Goal: Information Seeking & Learning: Understand process/instructions

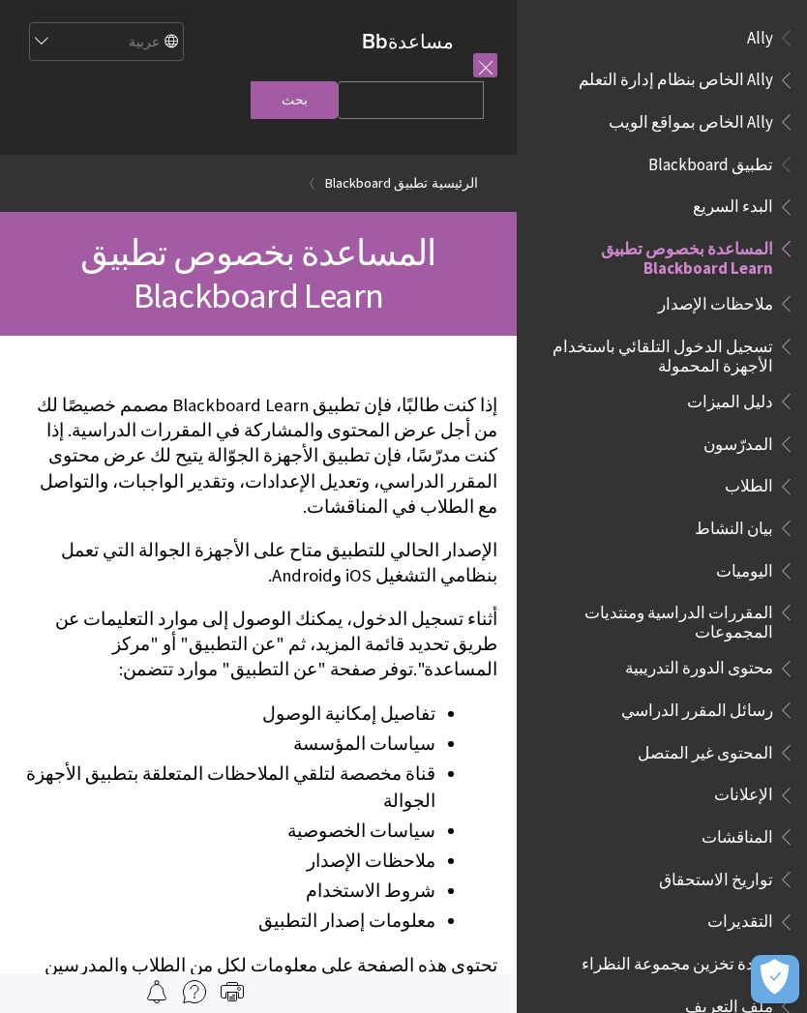
scroll to position [200, 0]
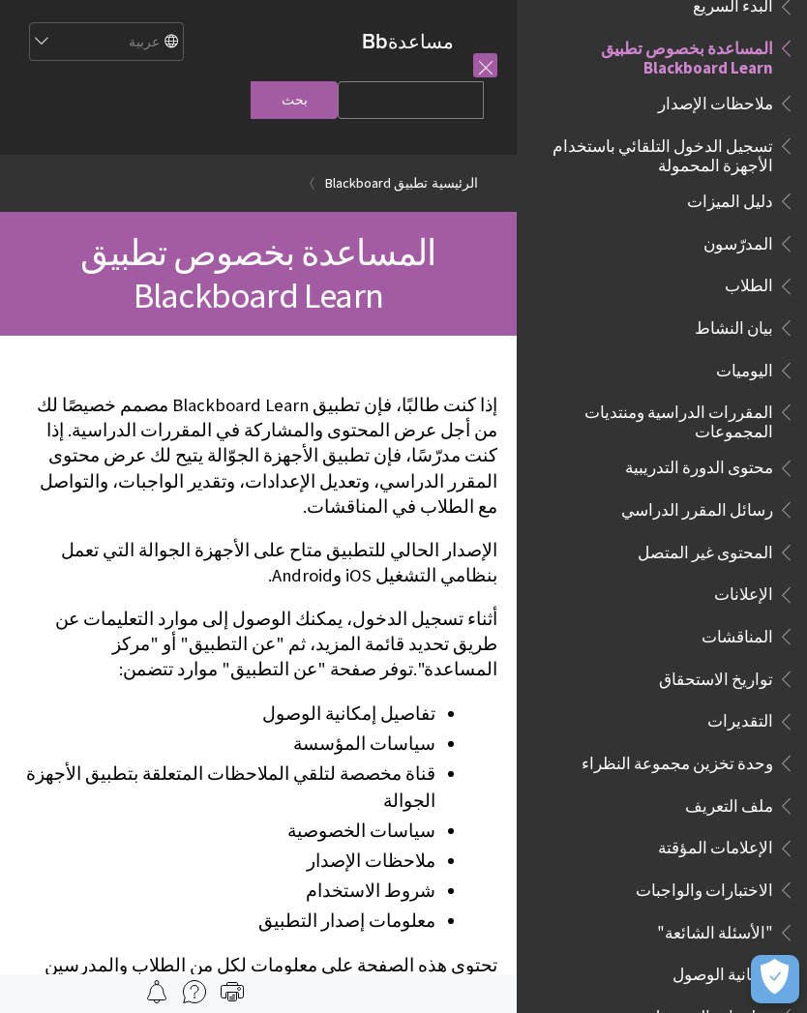
click at [738, 156] on span "تسجيل الدخول التلقائي باستخدام الأجهزة المحمولة" at bounding box center [656, 152] width 233 height 45
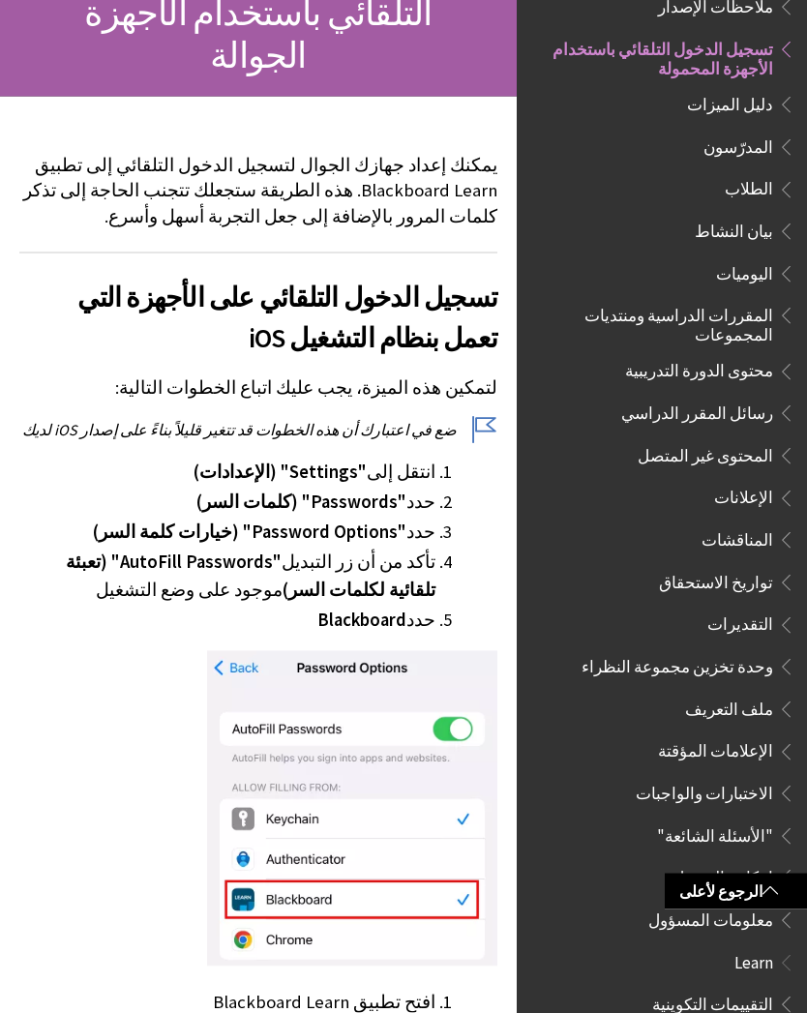
scroll to position [283, 0]
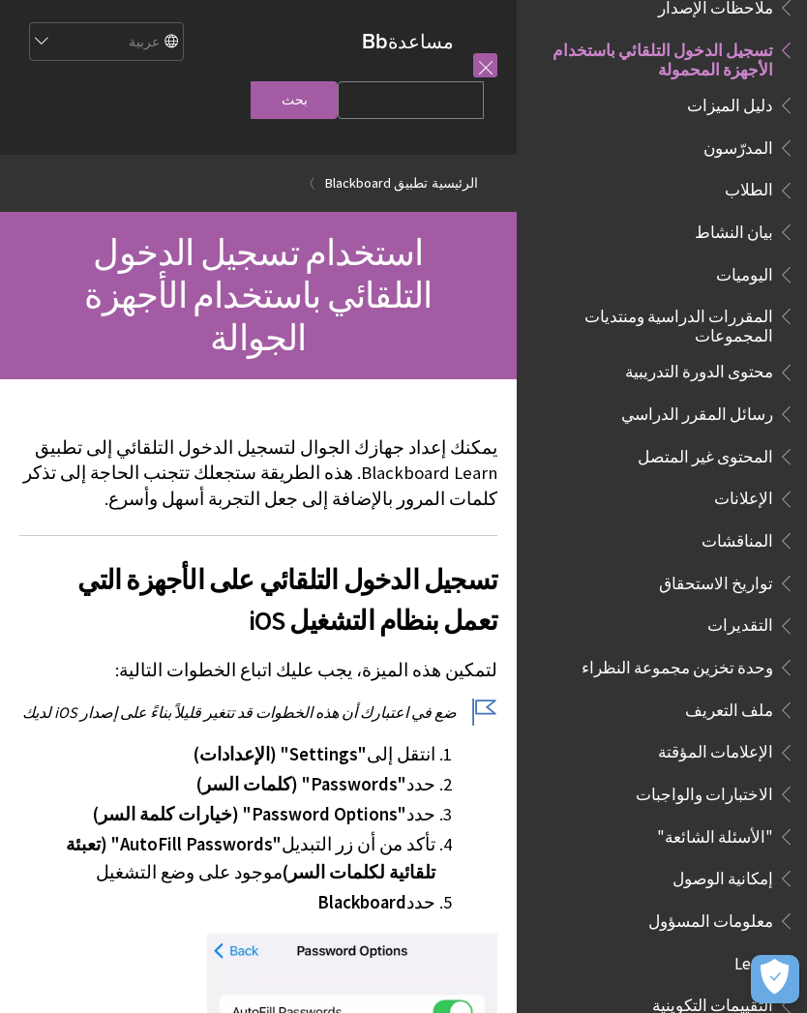
scroll to position [283, 0]
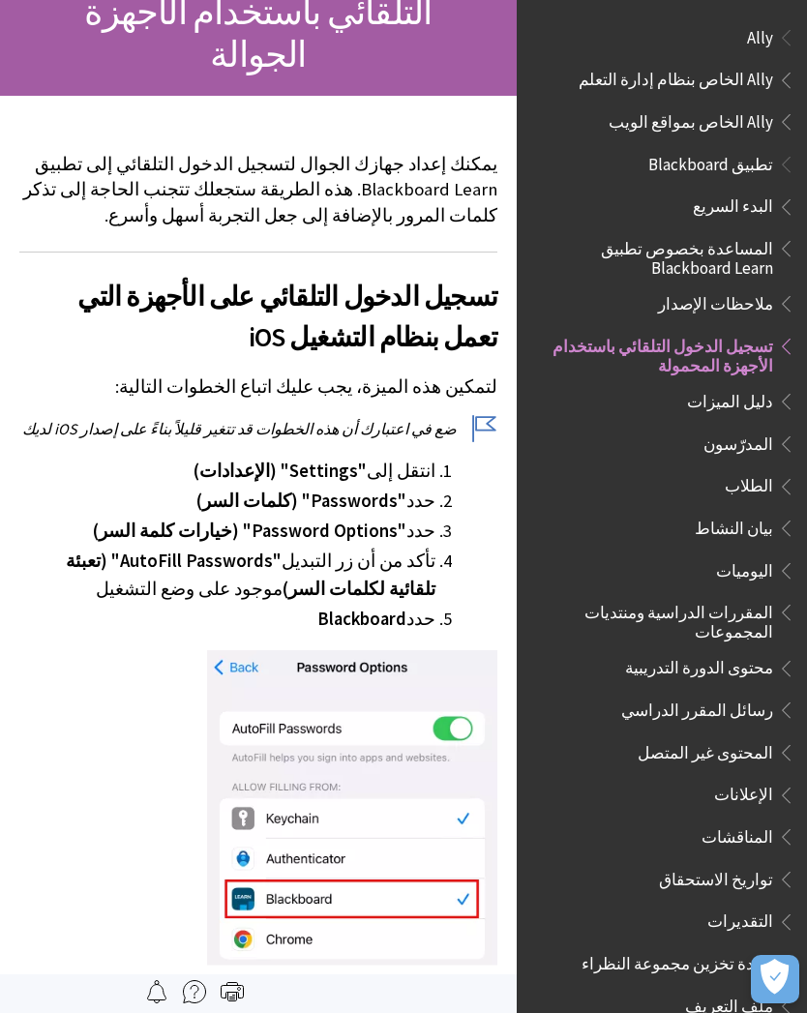
scroll to position [296, 0]
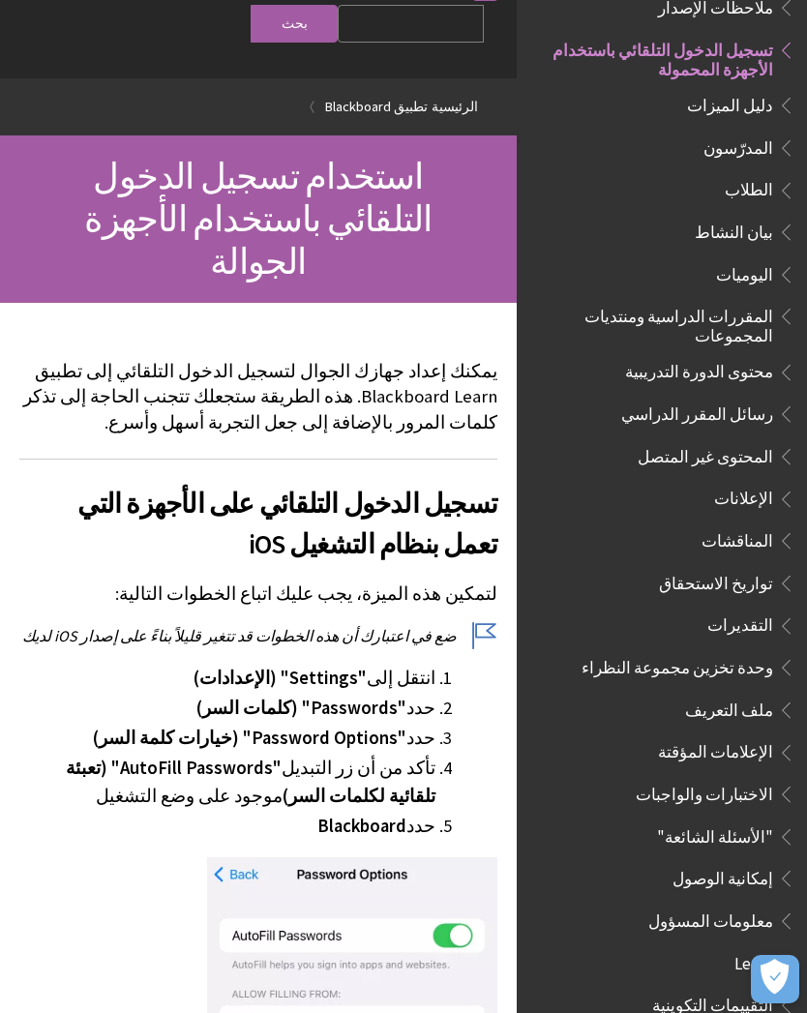
scroll to position [283, 0]
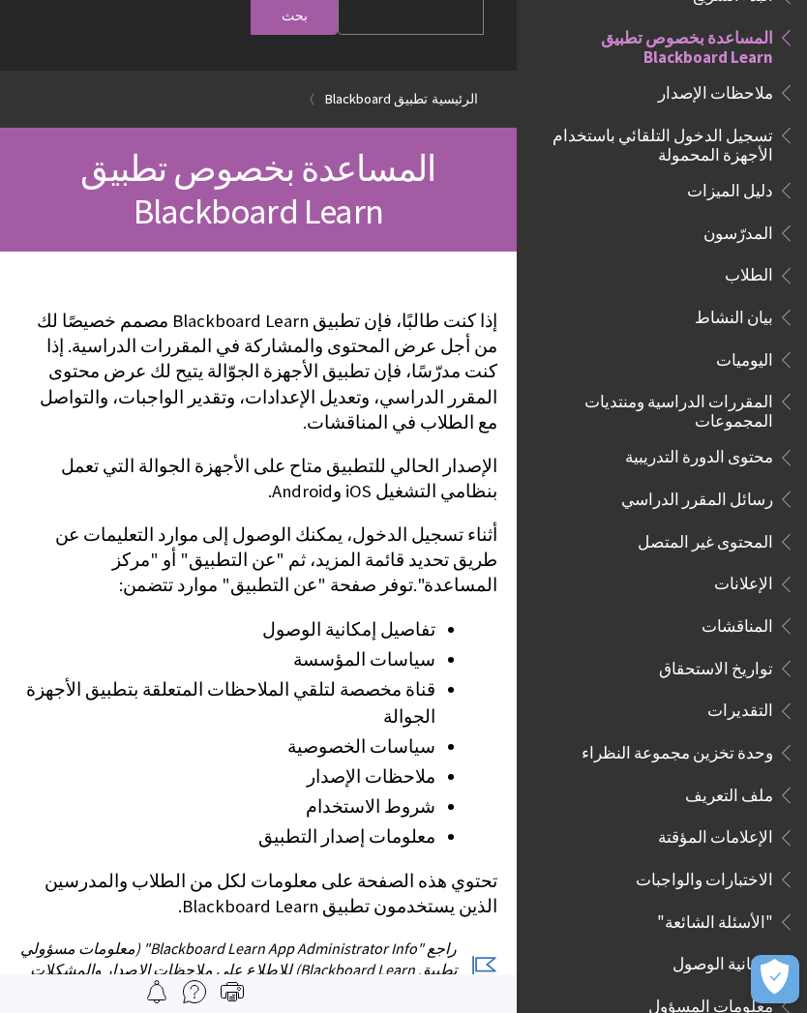
scroll to position [213, 0]
click at [759, 140] on span "تسجيل الدخول التلقائي باستخدام الأجهزة المحمولة" at bounding box center [656, 139] width 233 height 45
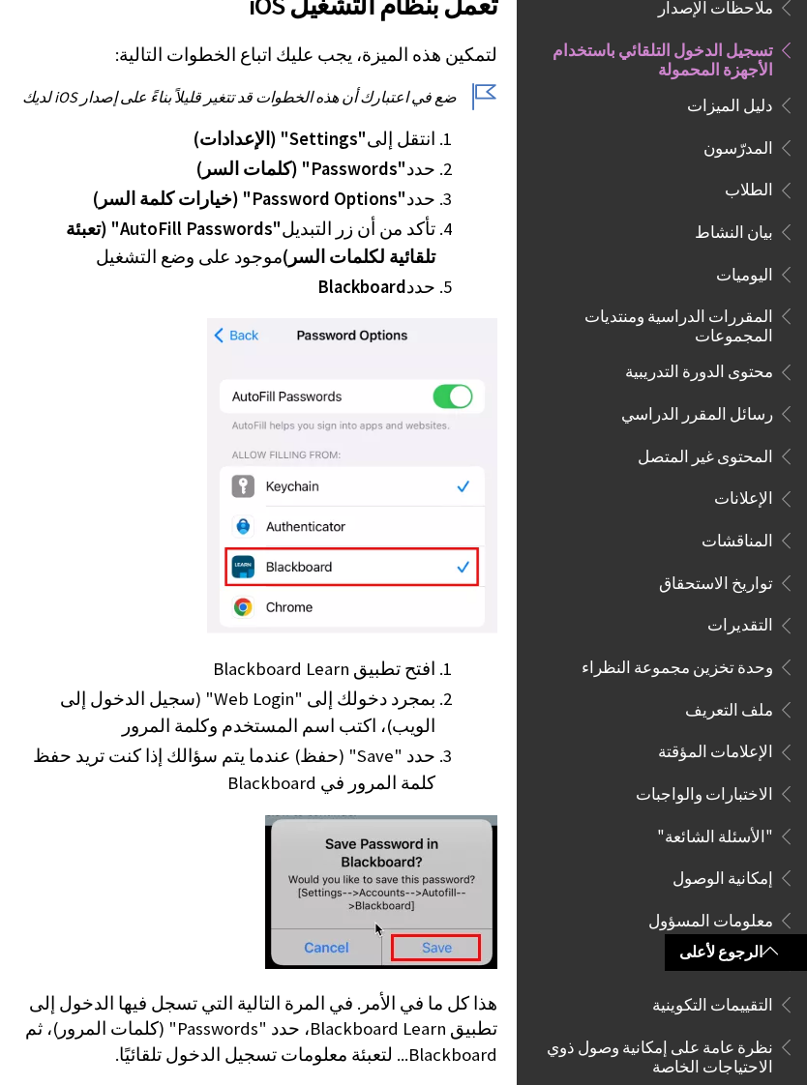
scroll to position [617, 0]
